Goal: Check status

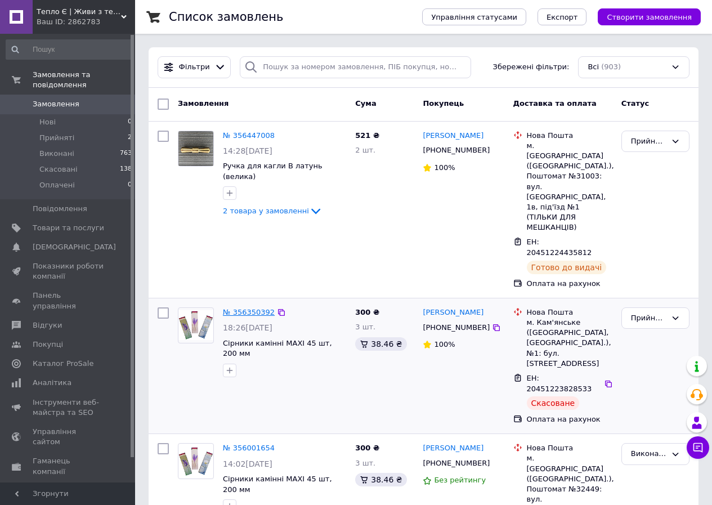
click at [243, 308] on link "№ 356350392" at bounding box center [249, 312] width 52 height 8
